Goal: Task Accomplishment & Management: Use online tool/utility

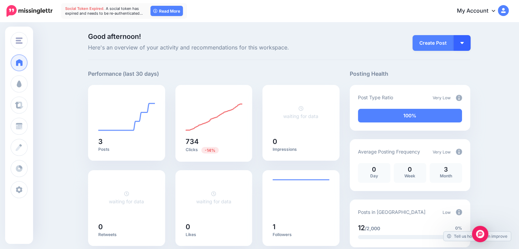
click at [461, 45] on button "button" at bounding box center [462, 43] width 17 height 16
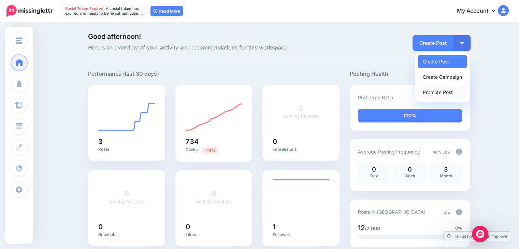
click at [446, 88] on link "Promote Post" at bounding box center [443, 92] width 50 height 13
